Goal: Download file/media: Obtain a digital file from the website

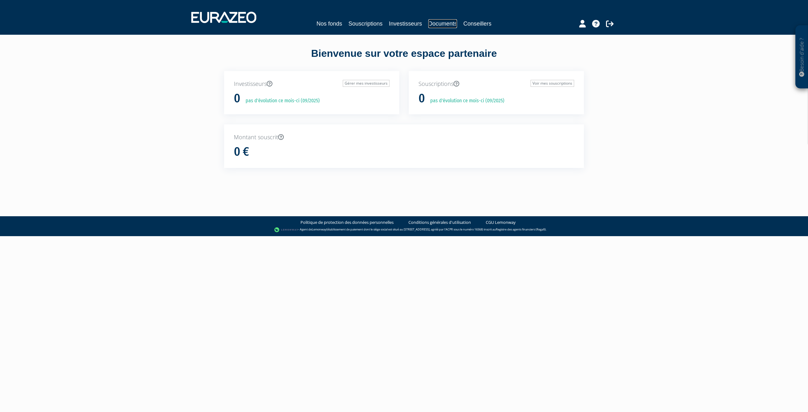
click at [433, 21] on link "Documents" at bounding box center [442, 23] width 29 height 9
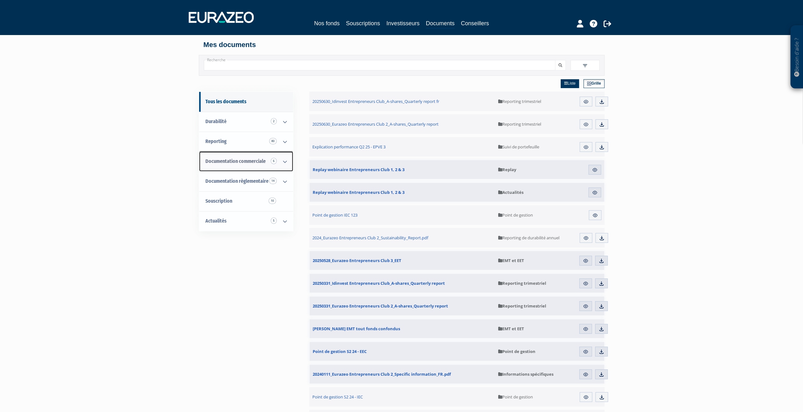
click at [248, 163] on span "Documentation commerciale 6" at bounding box center [235, 161] width 60 height 6
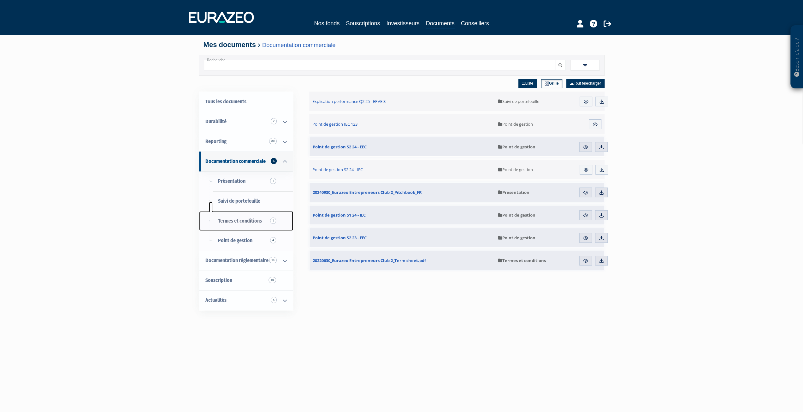
click at [240, 218] on span "Termes et conditions 1" at bounding box center [240, 221] width 44 height 6
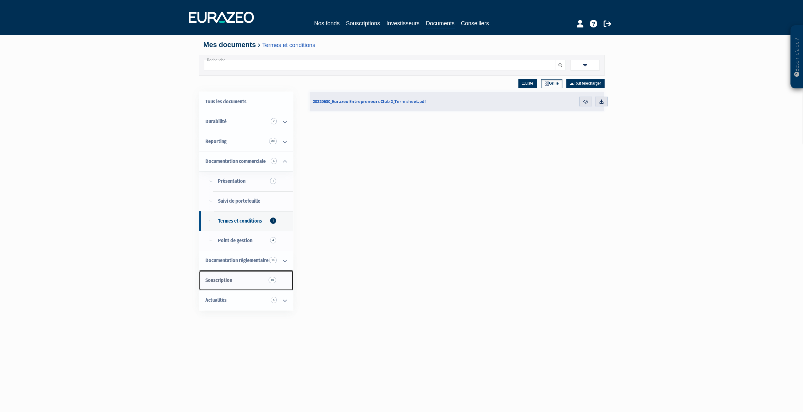
click at [230, 279] on span "Souscription 10" at bounding box center [218, 280] width 27 height 6
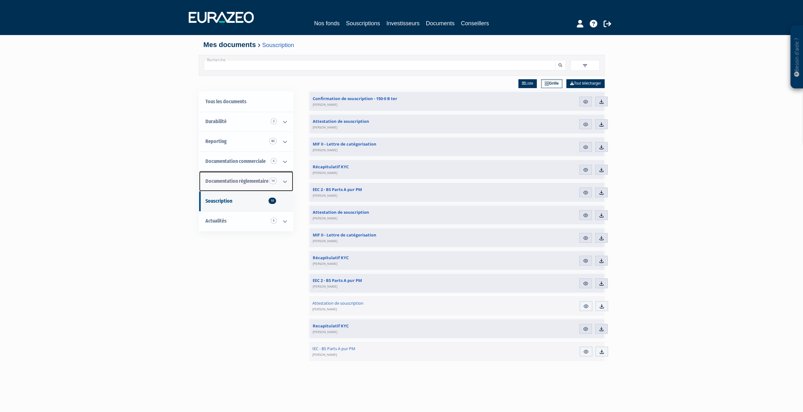
click at [242, 183] on span "Documentation règlementaire 14" at bounding box center [236, 181] width 63 height 6
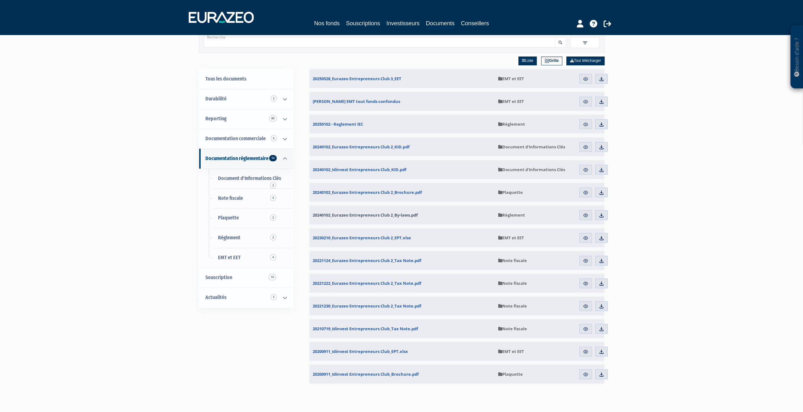
scroll to position [32, 0]
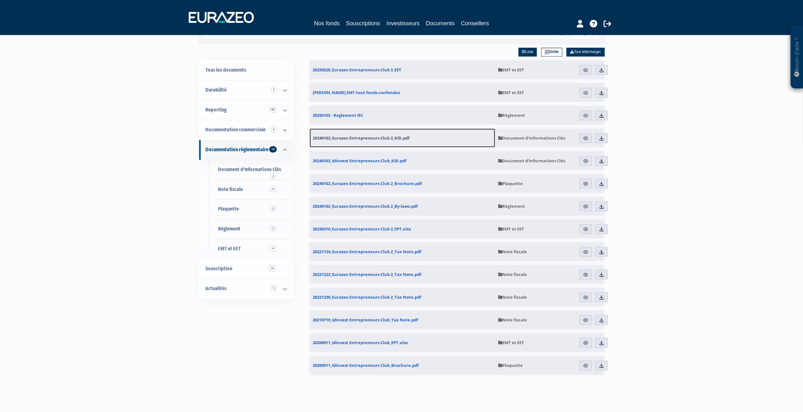
click at [385, 135] on span "20240102_Eurazeo Entrepreneurs Club 2_KID.pdf" at bounding box center [361, 138] width 97 height 6
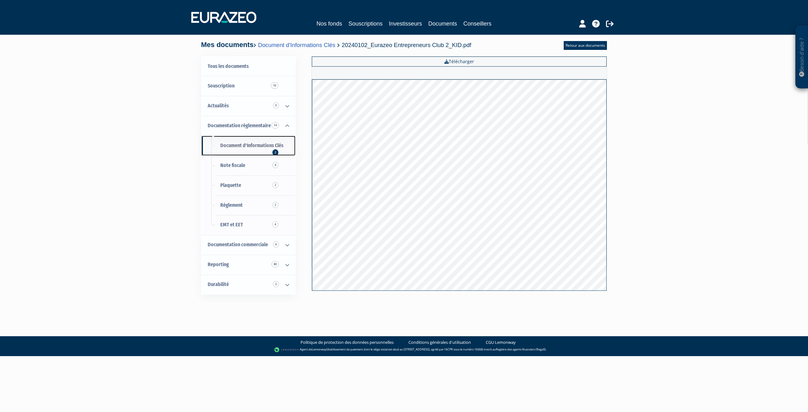
click at [257, 151] on link "Document d'Informations Clés 2" at bounding box center [248, 146] width 94 height 20
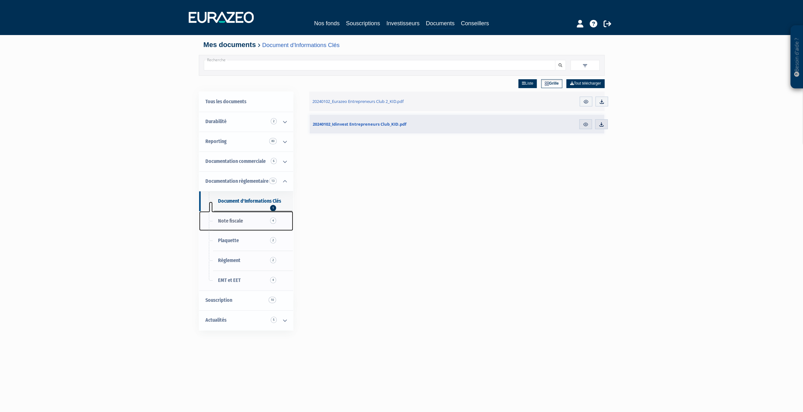
click at [242, 222] on span "Note fiscale 4" at bounding box center [230, 221] width 25 height 6
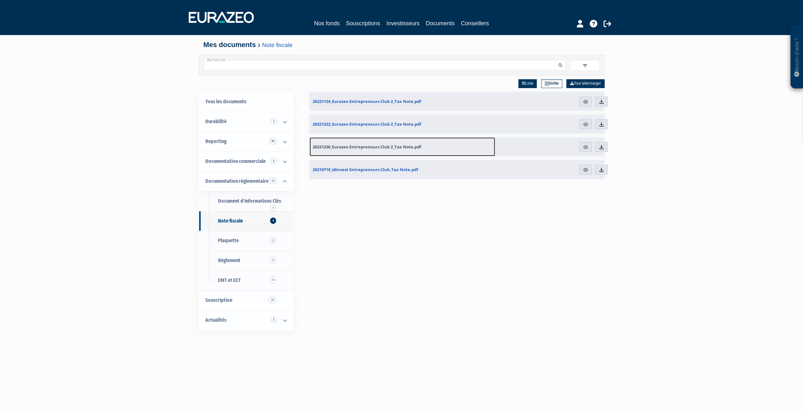
click at [396, 146] on span "20221230_Eurazeo Entrepreneurs Club 2_Tax Note.pdf" at bounding box center [367, 147] width 109 height 6
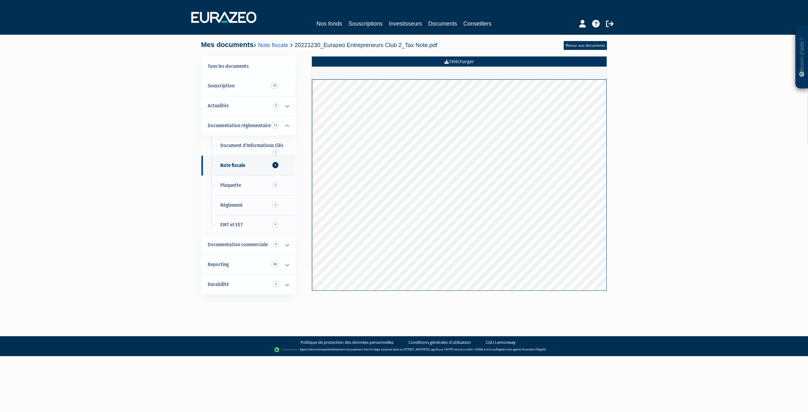
click at [483, 62] on link "Télécharger" at bounding box center [459, 61] width 295 height 10
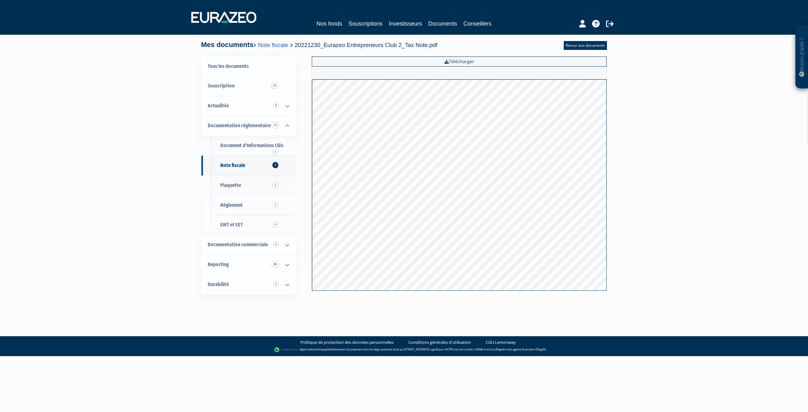
click at [223, 183] on span "Plaquette 2" at bounding box center [230, 185] width 21 height 6
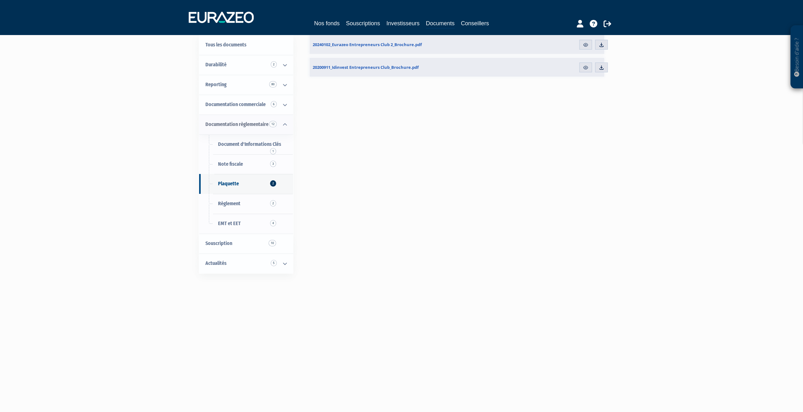
scroll to position [63, 0]
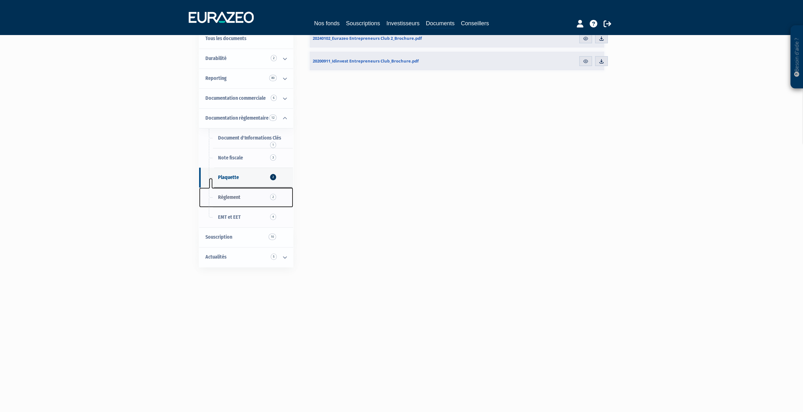
click at [253, 199] on link "Règlement 2" at bounding box center [246, 197] width 94 height 20
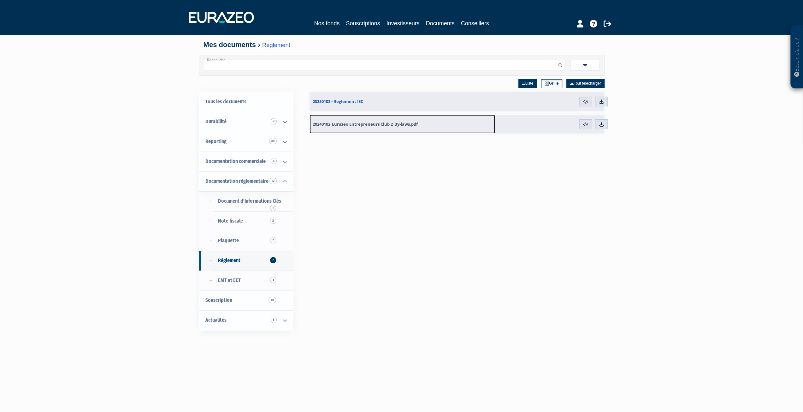
click at [377, 125] on span "20240102_Eurazeo Entrepreneurs Club 2_By-laws.pdf" at bounding box center [365, 124] width 105 height 6
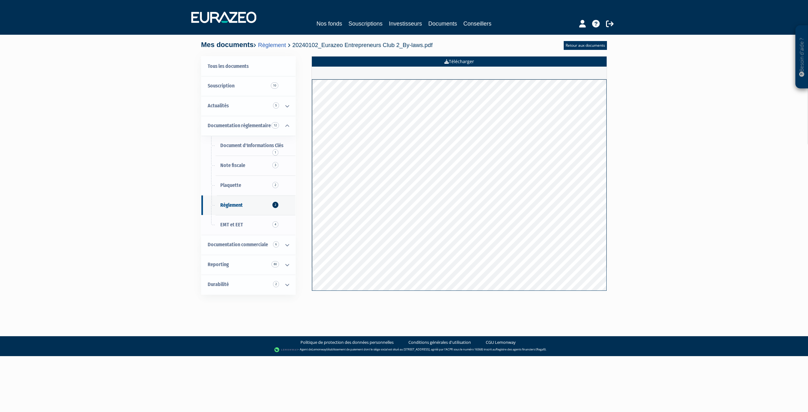
click at [490, 63] on link "Télécharger" at bounding box center [459, 61] width 295 height 10
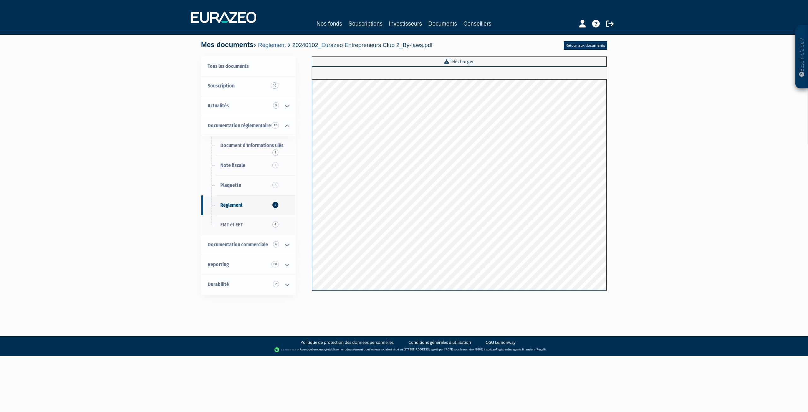
click at [252, 219] on link "EMT et EET 4" at bounding box center [248, 225] width 94 height 20
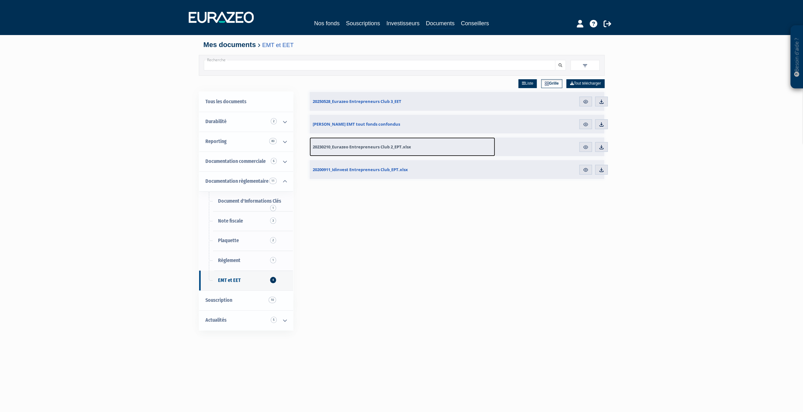
click at [357, 147] on span "20230210_Eurazeo Entrepreneurs Club 2_EPT.xlsx" at bounding box center [362, 147] width 98 height 6
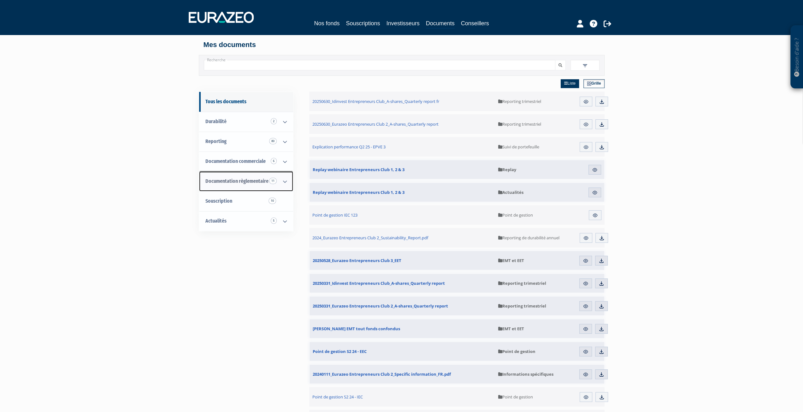
click at [244, 183] on span "Documentation règlementaire 11" at bounding box center [236, 181] width 63 height 6
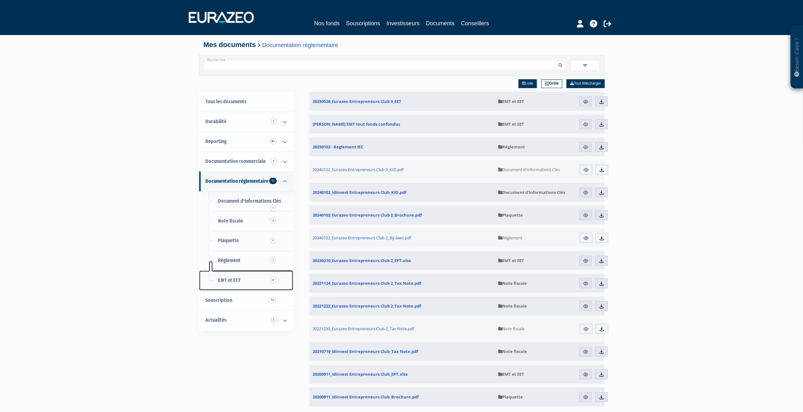
click at [234, 280] on span "EMT et EET 4" at bounding box center [229, 280] width 23 height 6
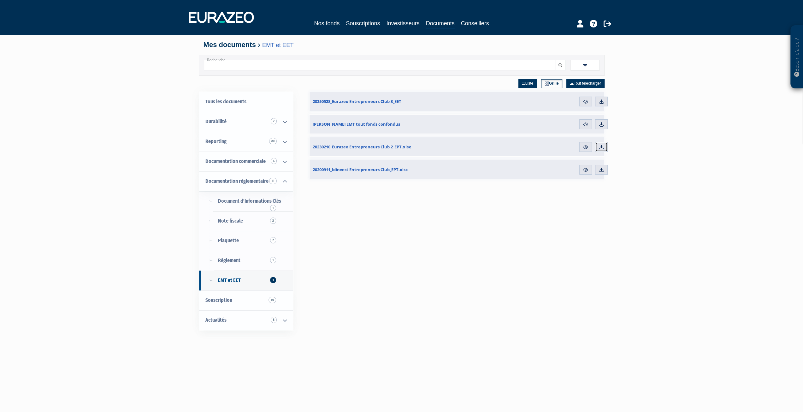
click at [601, 146] on img at bounding box center [602, 147] width 6 height 6
click at [370, 123] on span "[PERSON_NAME] EMT tout fonds confondus" at bounding box center [356, 124] width 87 height 6
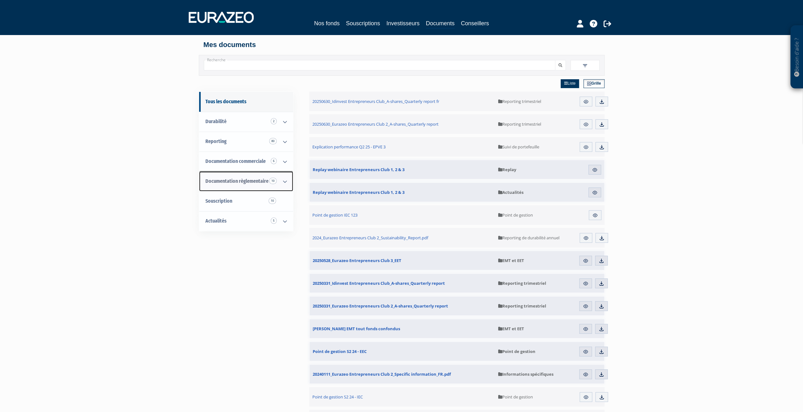
click at [254, 183] on span "Documentation règlementaire 10" at bounding box center [236, 181] width 63 height 6
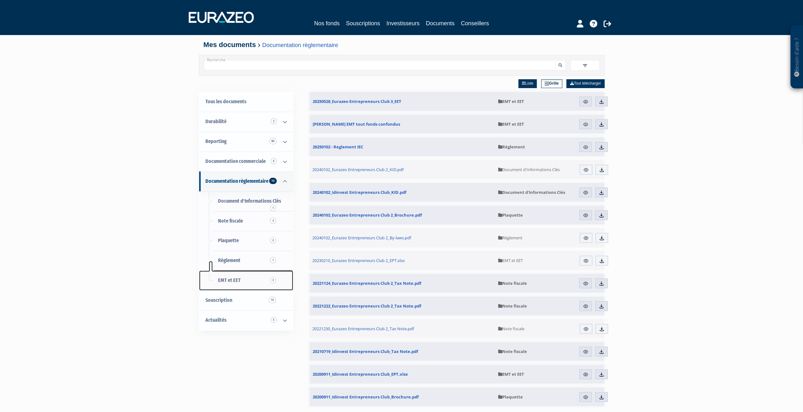
click at [232, 278] on span "EMT et EET 3" at bounding box center [229, 280] width 23 height 6
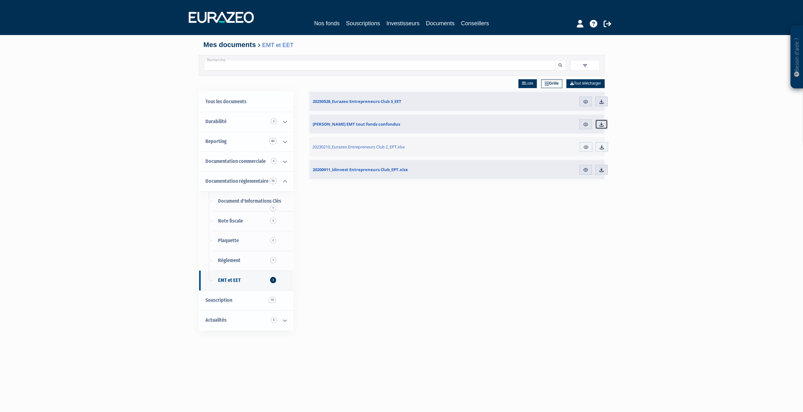
click at [604, 122] on link "Télécharger" at bounding box center [601, 124] width 13 height 10
click at [368, 25] on link "Souscriptions" at bounding box center [363, 23] width 34 height 9
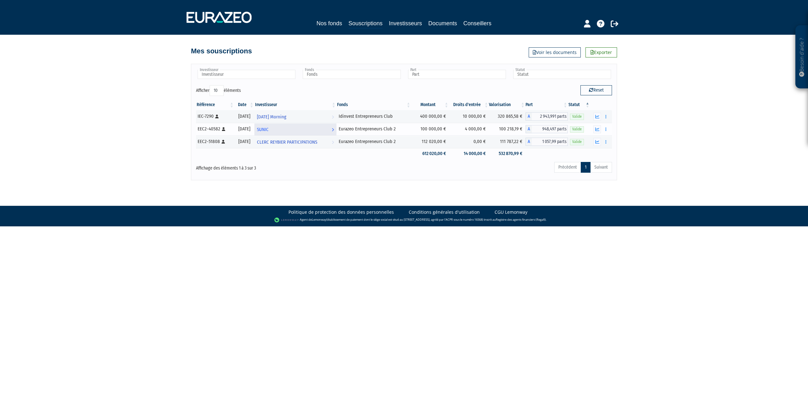
click at [282, 131] on link "SUNIC Voir l'investisseur" at bounding box center [295, 129] width 82 height 13
click at [604, 132] on button "button" at bounding box center [606, 129] width 8 height 8
click at [609, 131] on button "button" at bounding box center [606, 129] width 8 height 8
click at [593, 137] on link "Documents" at bounding box center [592, 140] width 32 height 10
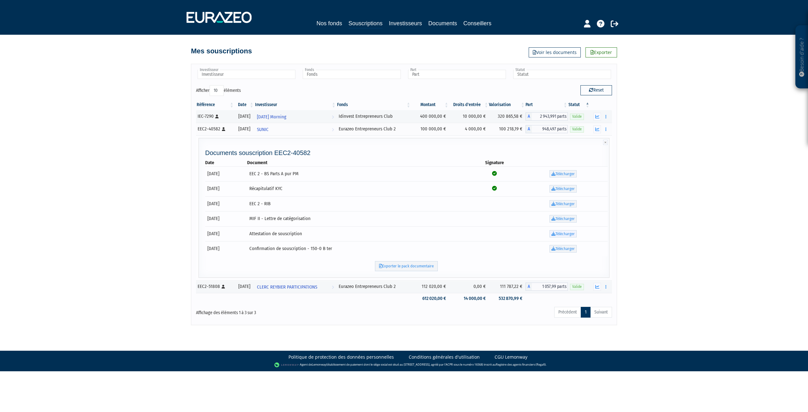
click at [572, 232] on link "Télécharger" at bounding box center [562, 234] width 27 height 8
click at [559, 247] on link "Télécharger" at bounding box center [562, 249] width 27 height 8
